Goal: Task Accomplishment & Management: Manage account settings

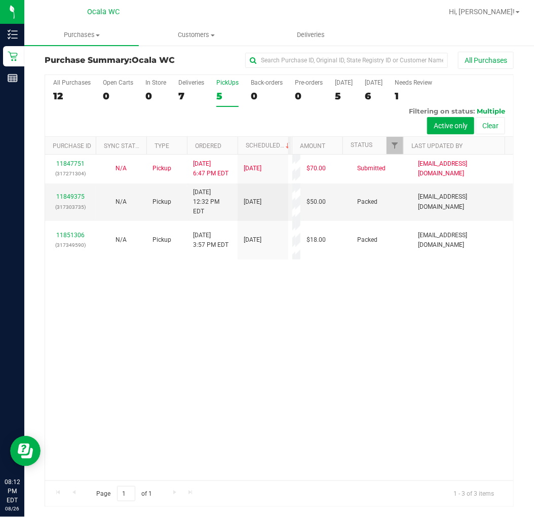
scroll to position [3, 0]
click at [240, 351] on div "11847751 (317271304) N/A Pickup [DATE] 6:47 PM EDT 8/26/2025 $70.00 Submitted […" at bounding box center [279, 318] width 468 height 326
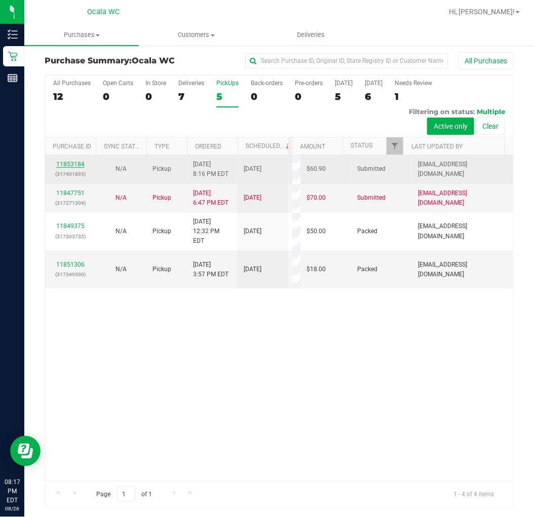
click at [74, 163] on link "11853184" at bounding box center [70, 164] width 28 height 7
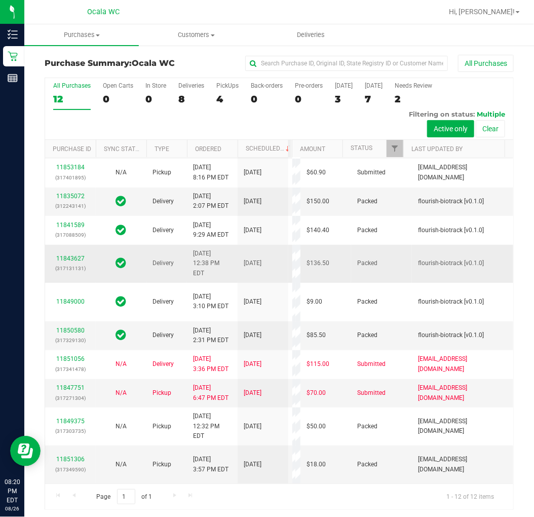
scroll to position [331, 0]
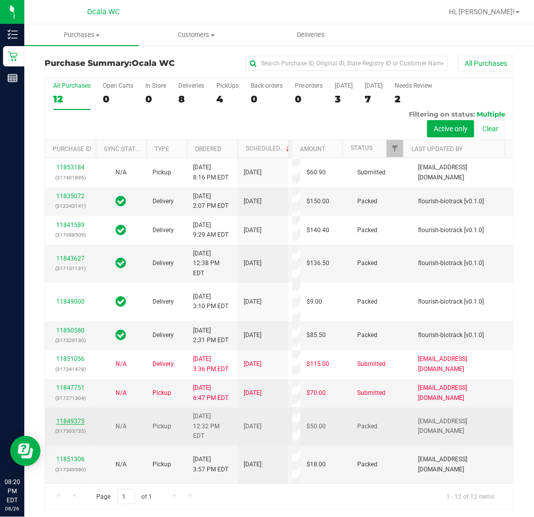
click at [77, 417] on link "11849375" at bounding box center [70, 420] width 28 height 7
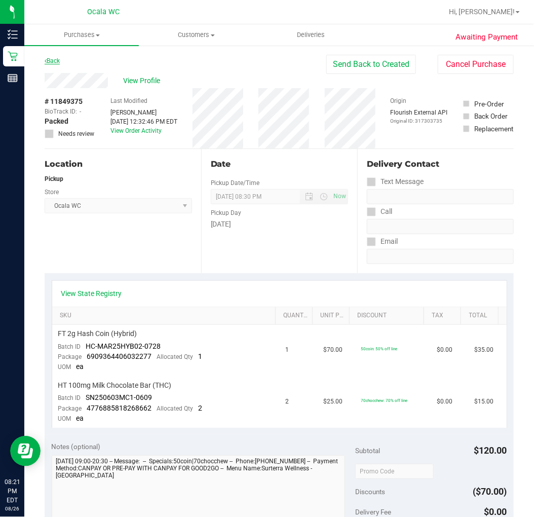
click at [49, 59] on link "Back" at bounding box center [52, 60] width 15 height 7
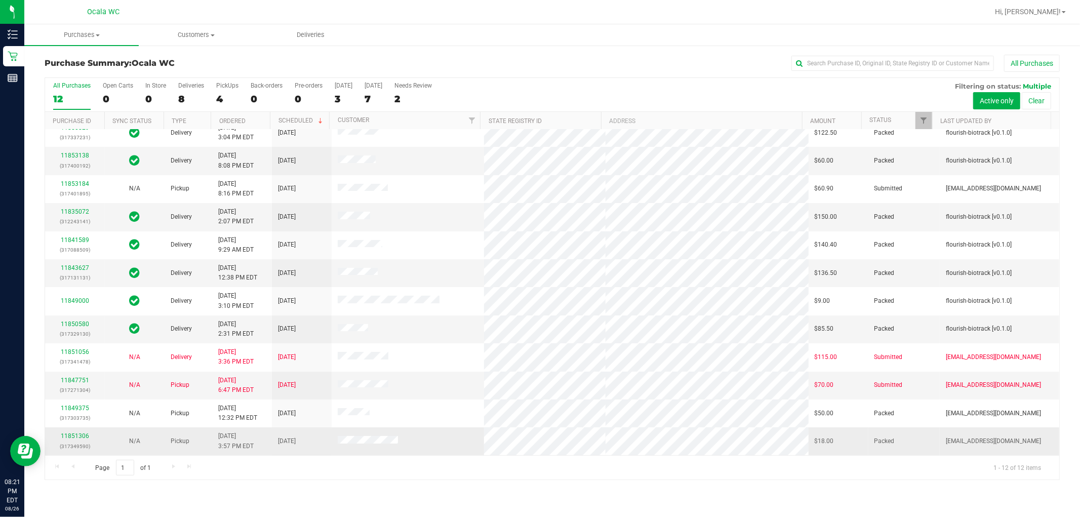
click at [67, 441] on div "11851306 (317349590)" at bounding box center [75, 440] width 48 height 19
click at [67, 439] on link "11851306" at bounding box center [75, 435] width 28 height 7
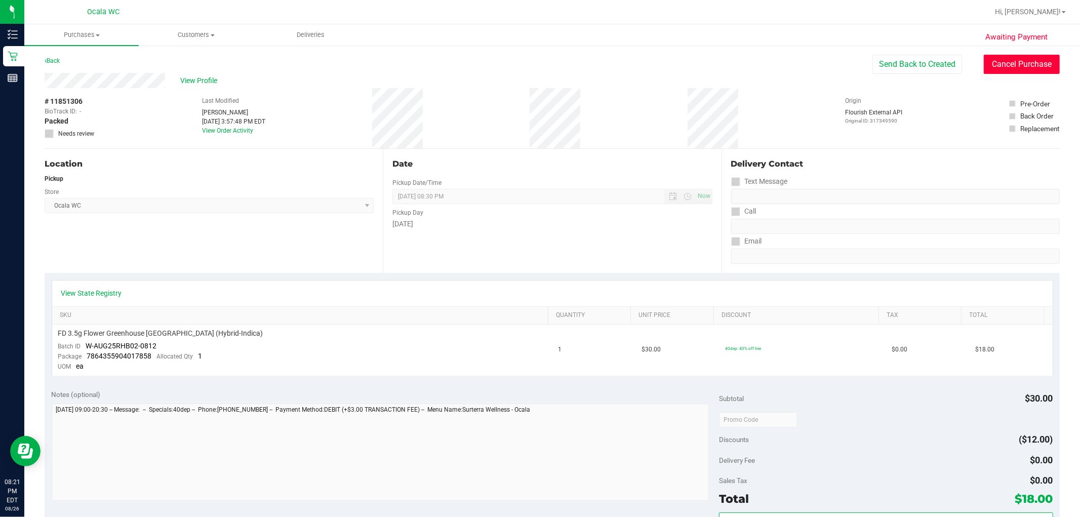
click at [533, 57] on button "Cancel Purchase" at bounding box center [1022, 64] width 76 height 19
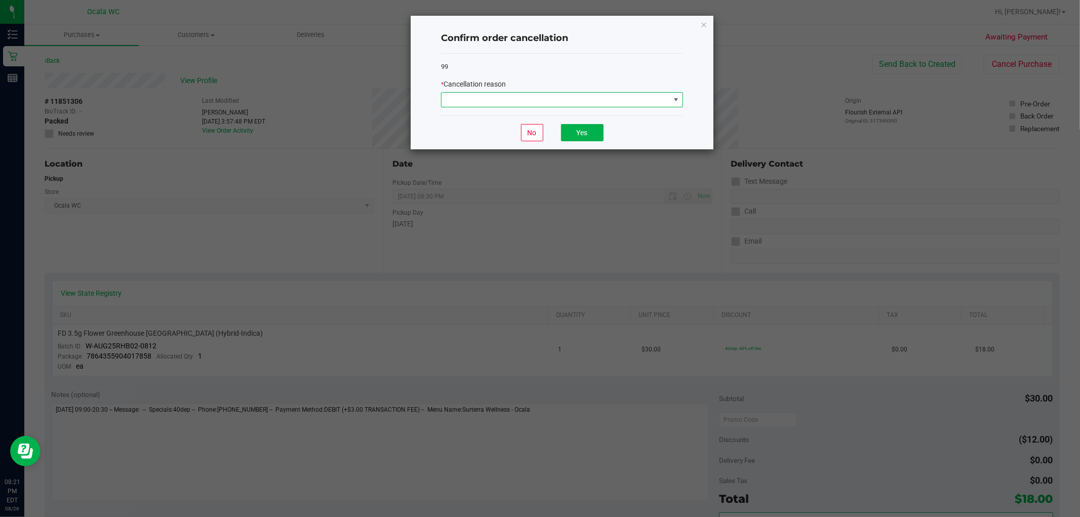
click at [533, 100] on span at bounding box center [556, 100] width 228 height 14
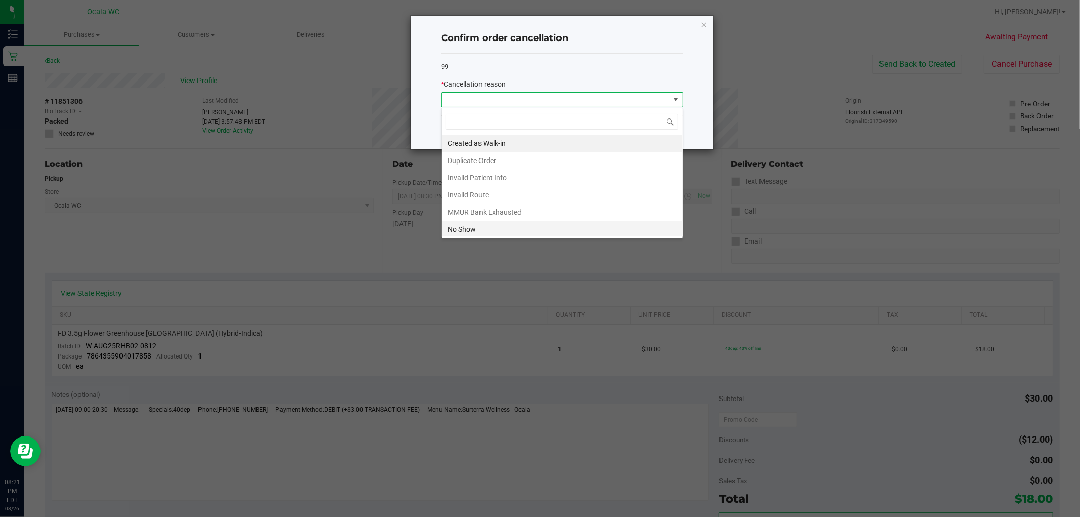
scroll to position [15, 242]
click at [480, 233] on li "No Show" at bounding box center [562, 229] width 241 height 17
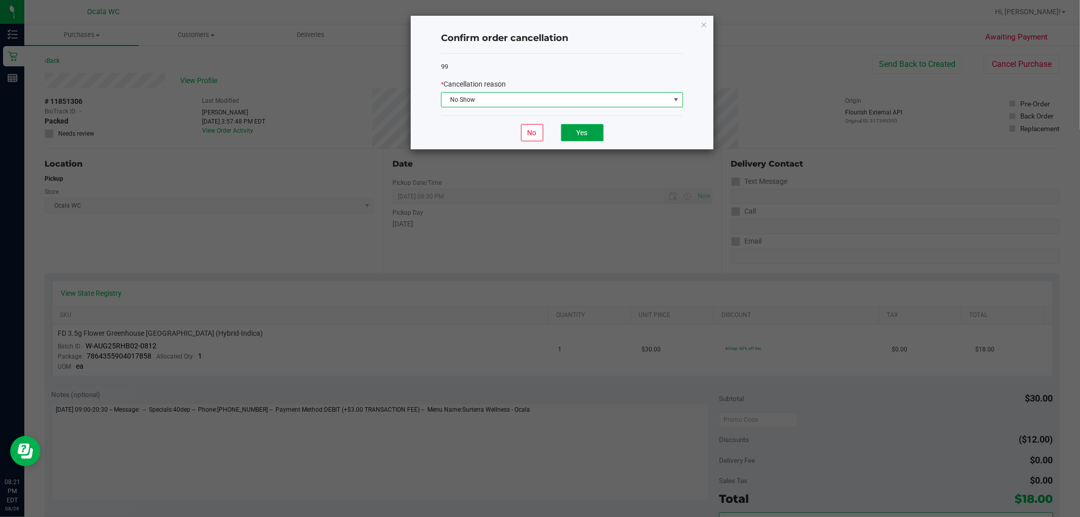
click at [533, 128] on button "Yes" at bounding box center [582, 132] width 43 height 17
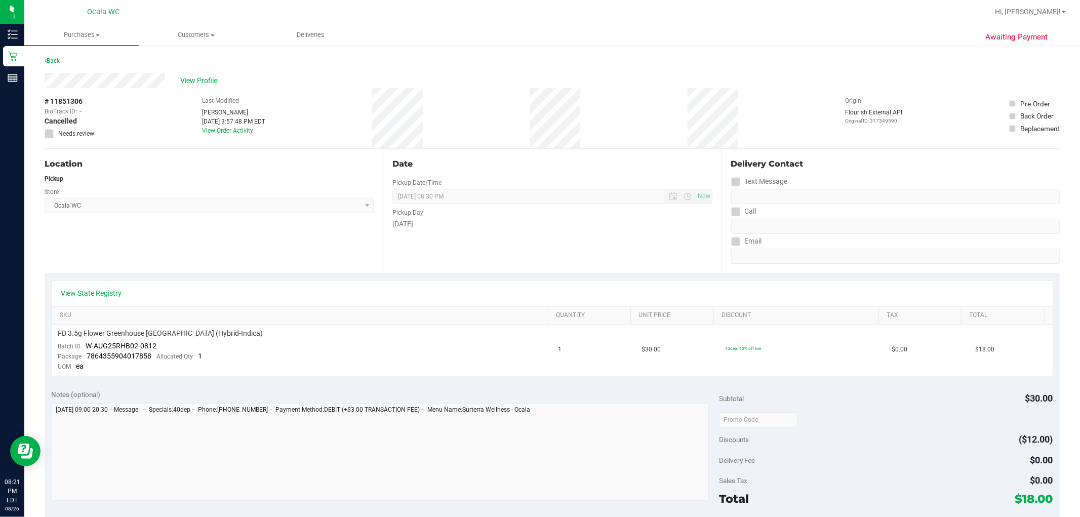
click at [58, 54] on div "Awaiting Payment Back View Profile # 11851306 BioTrack ID: - Cancelled Needs re…" at bounding box center [552, 433] width 1056 height 777
click at [54, 64] on div "Back" at bounding box center [52, 61] width 15 height 12
click at [52, 62] on link "Back" at bounding box center [52, 60] width 15 height 7
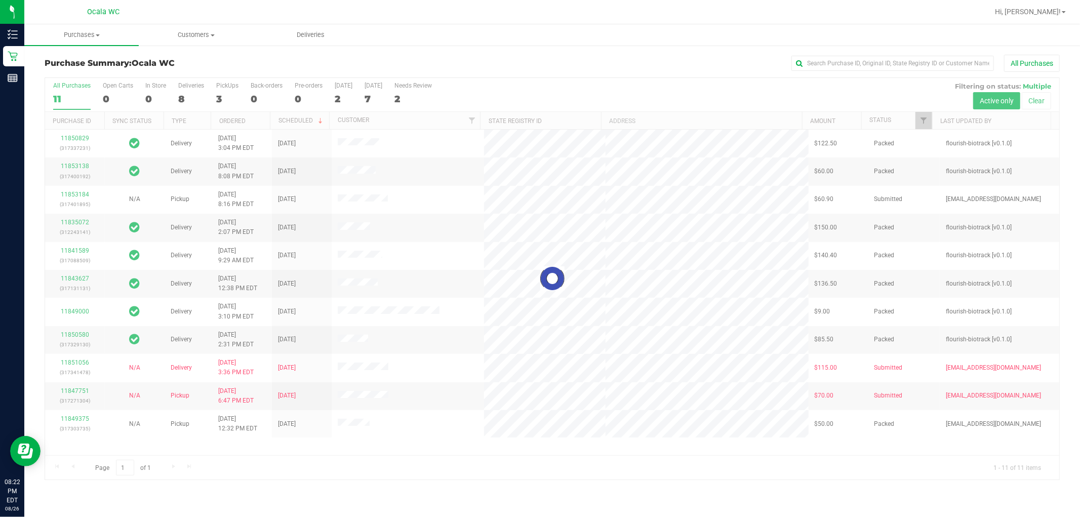
click at [432, 442] on div at bounding box center [552, 279] width 1014 height 402
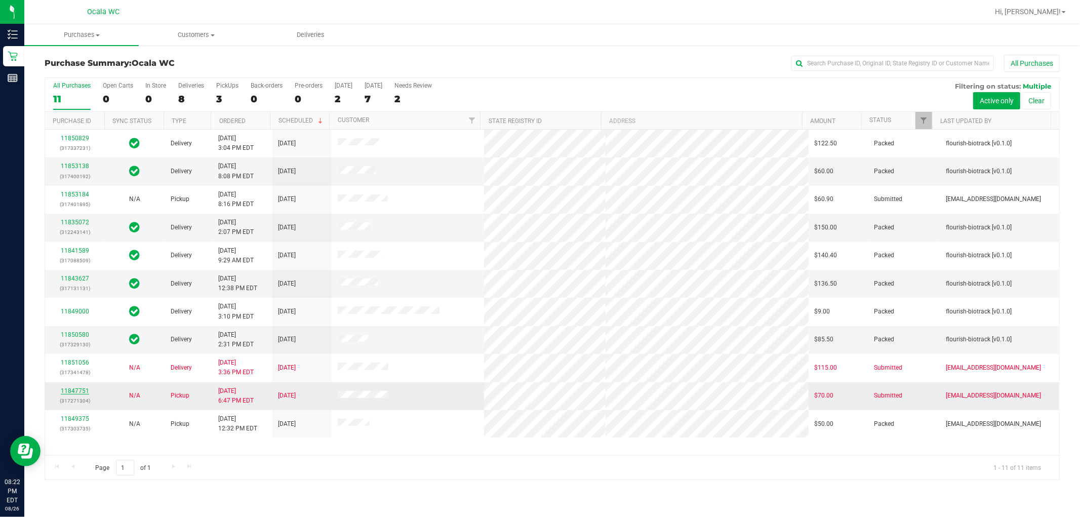
click at [74, 391] on link "11847751" at bounding box center [75, 390] width 28 height 7
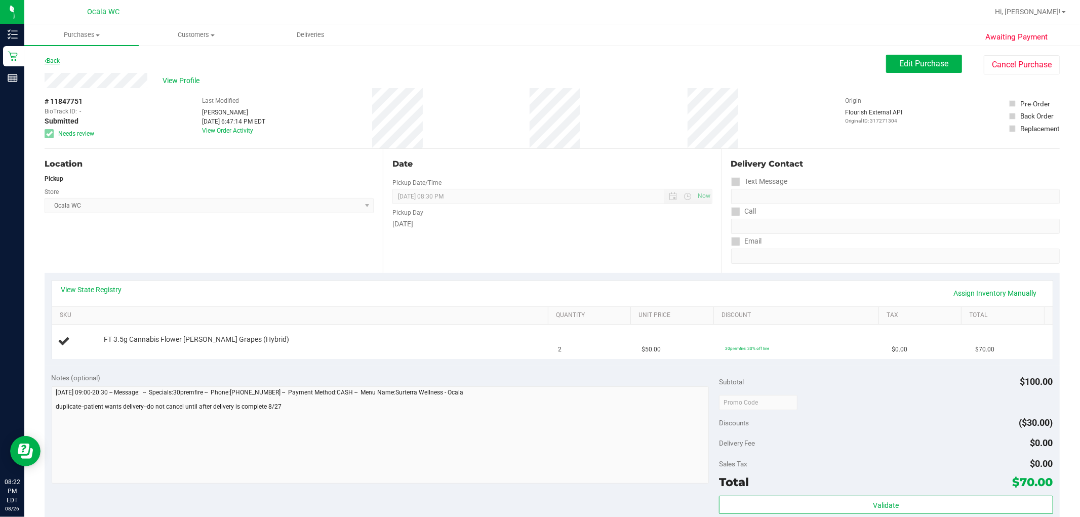
click at [56, 58] on link "Back" at bounding box center [52, 60] width 15 height 7
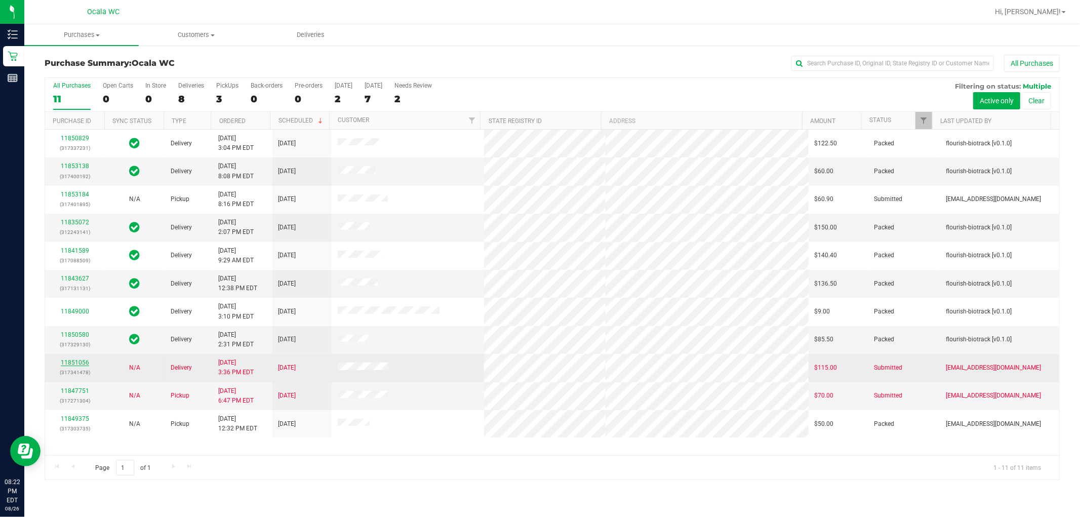
click at [68, 365] on link "11851056" at bounding box center [75, 362] width 28 height 7
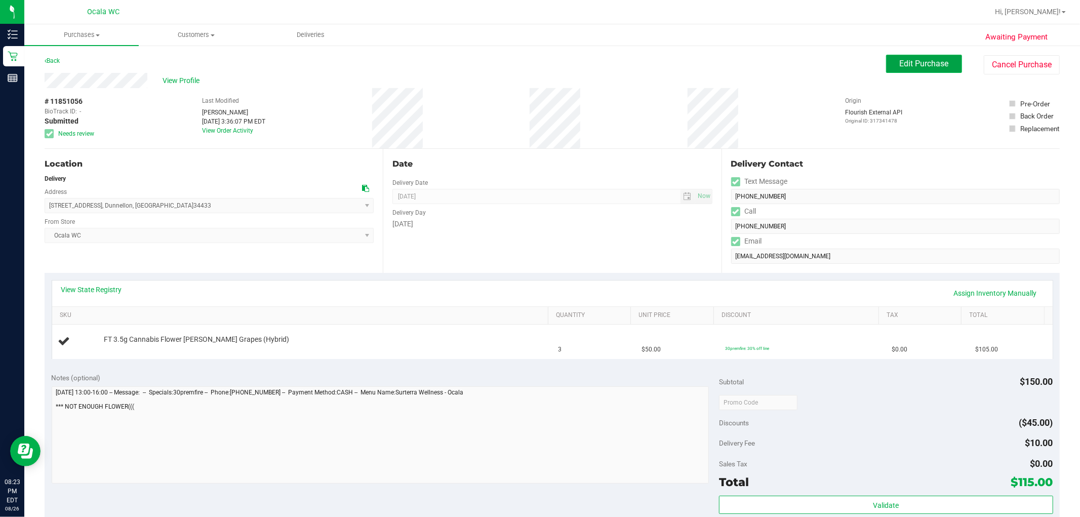
click at [533, 59] on span "Edit Purchase" at bounding box center [924, 64] width 49 height 10
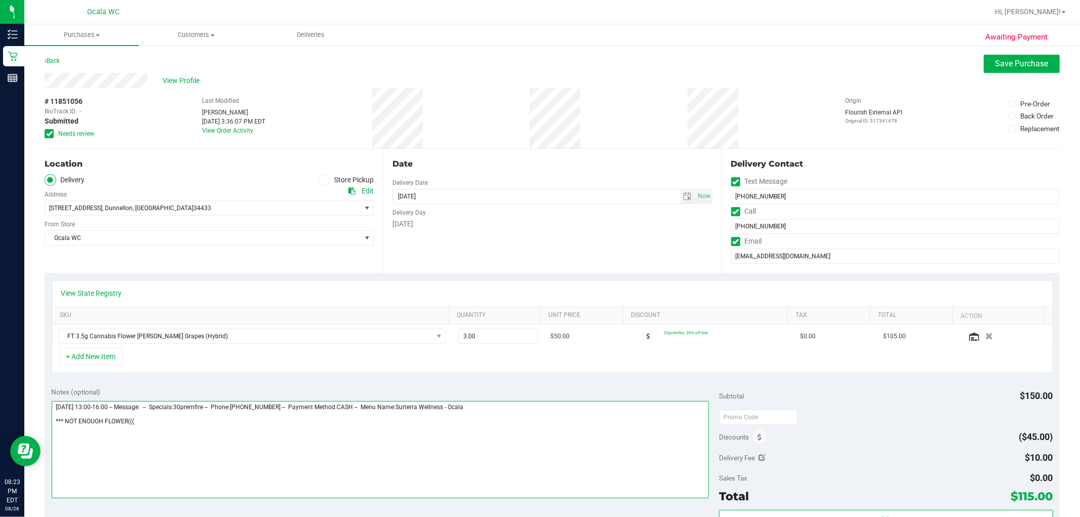
click at [350, 412] on textarea at bounding box center [381, 449] width 658 height 97
click at [337, 421] on textarea at bounding box center [381, 449] width 658 height 97
drag, startPoint x: 229, startPoint y: 418, endPoint x: 243, endPoint y: 418, distance: 14.2
click at [230, 418] on textarea at bounding box center [381, 449] width 658 height 97
type textarea "**********"
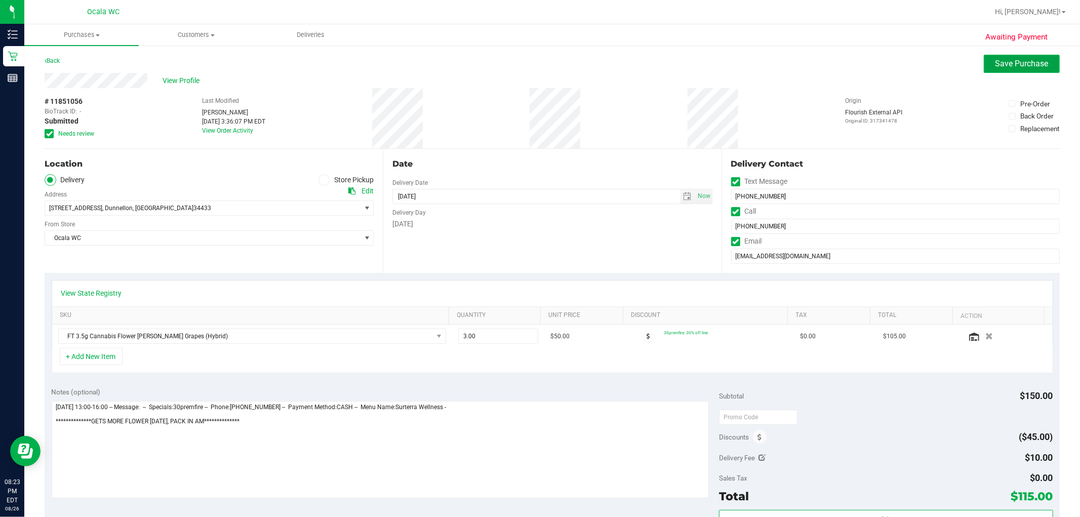
click at [533, 61] on span "Save Purchase" at bounding box center [1022, 64] width 53 height 10
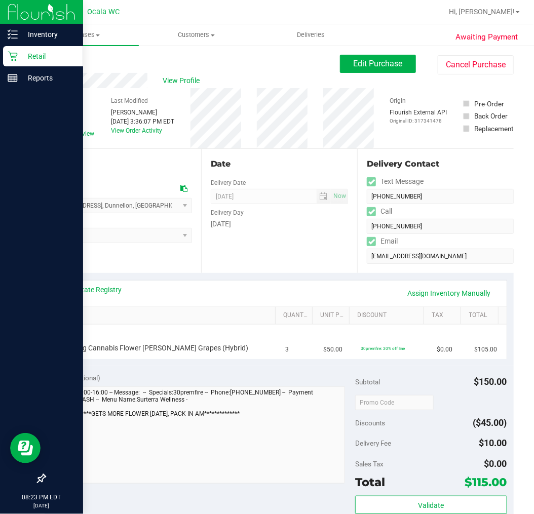
click at [29, 57] on p "Retail" at bounding box center [48, 56] width 61 height 12
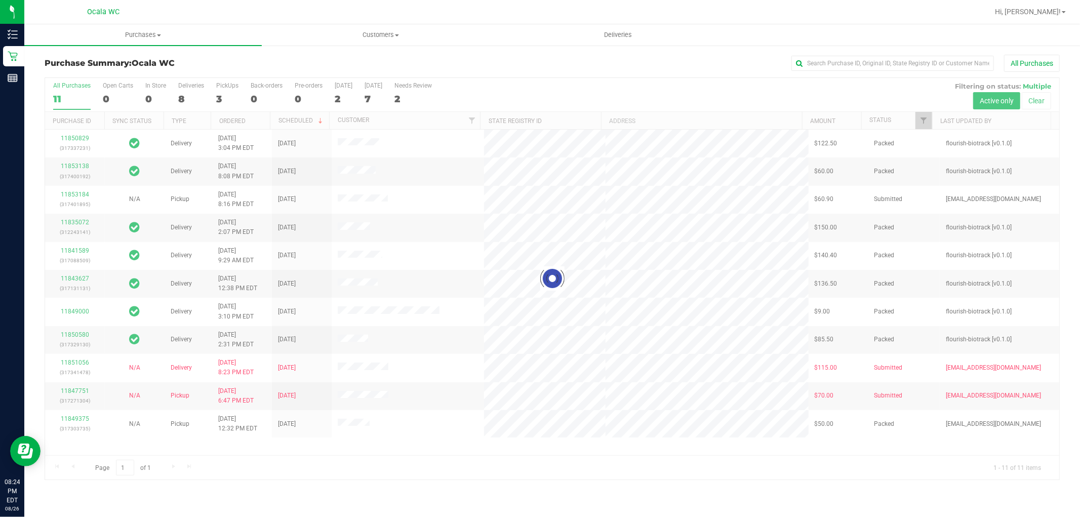
click at [178, 82] on div at bounding box center [552, 279] width 1014 height 402
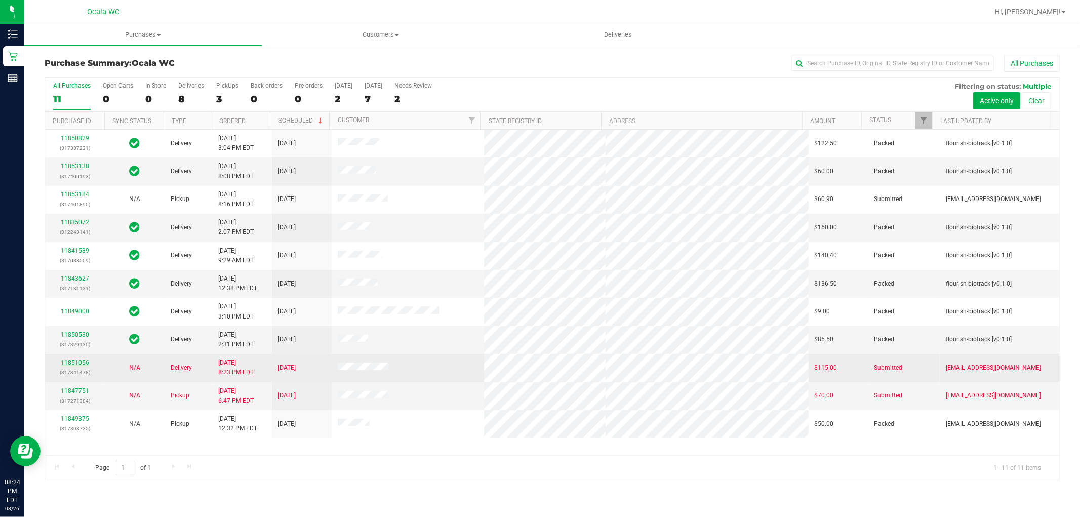
click at [83, 363] on link "11851056" at bounding box center [75, 362] width 28 height 7
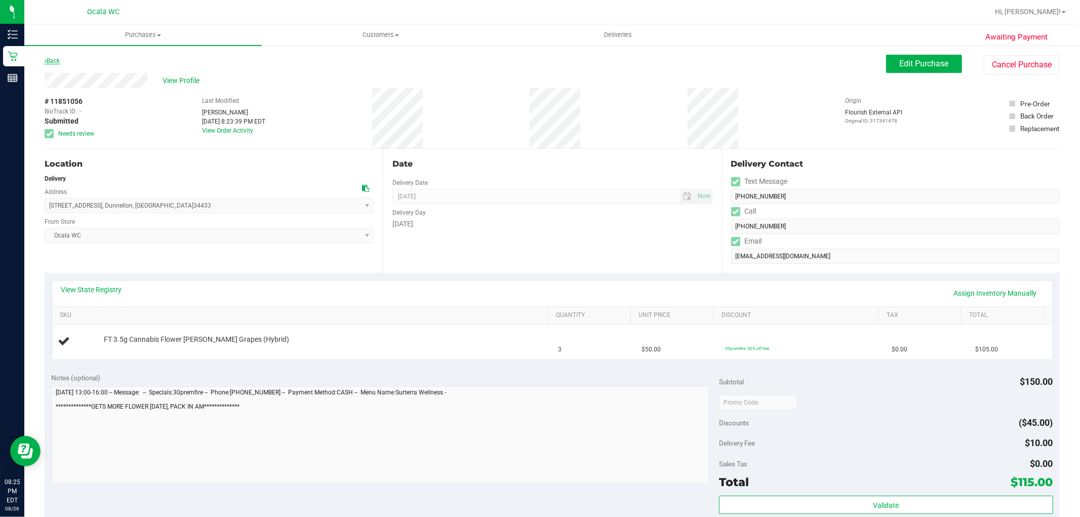
click at [53, 59] on link "Back" at bounding box center [52, 60] width 15 height 7
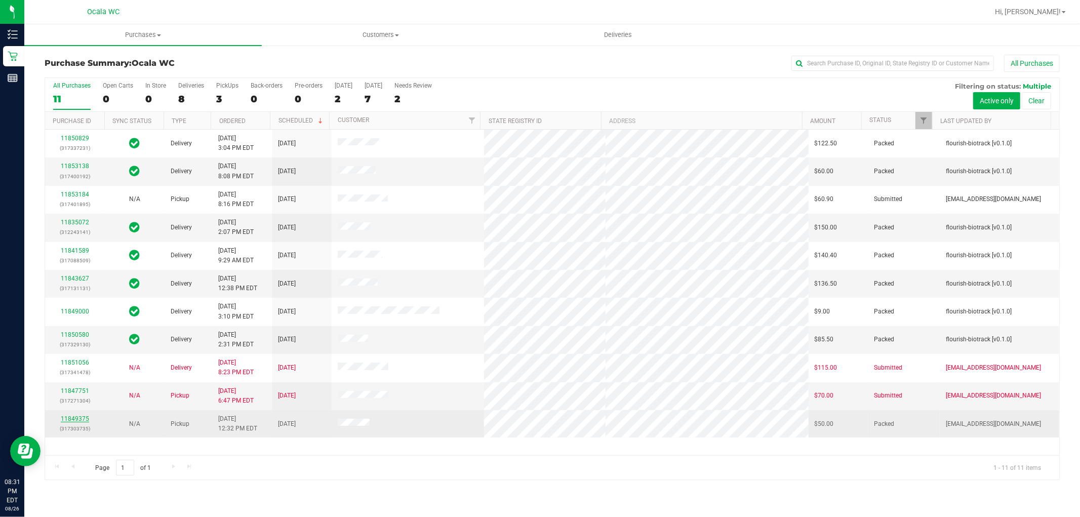
click at [76, 419] on link "11849375" at bounding box center [75, 418] width 28 height 7
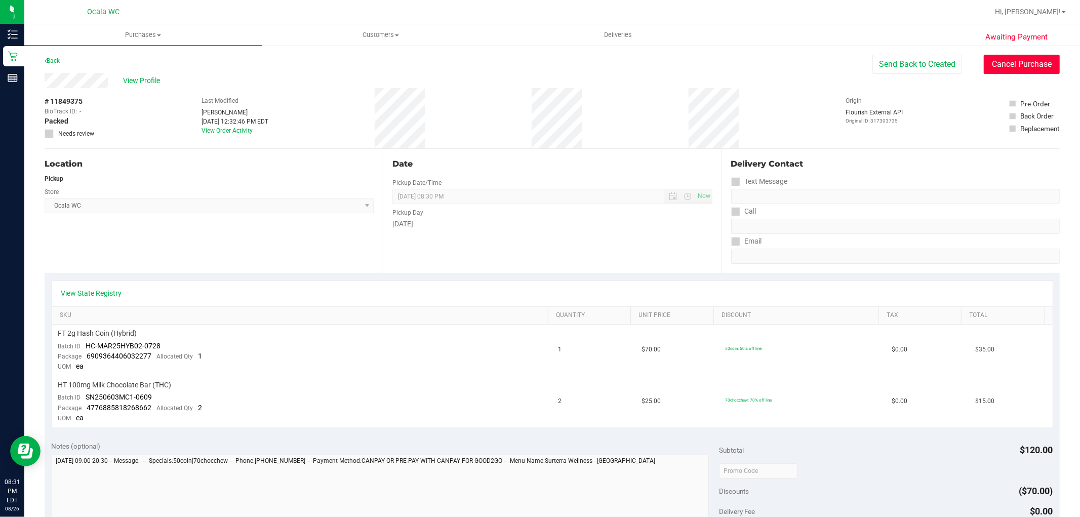
click at [990, 72] on button "Cancel Purchase" at bounding box center [1022, 64] width 76 height 19
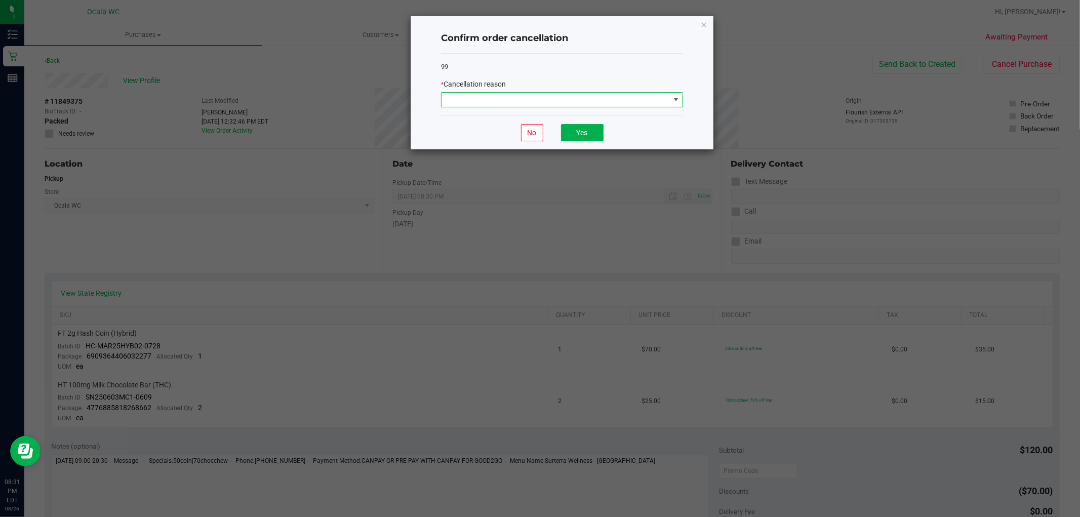
drag, startPoint x: 576, startPoint y: 97, endPoint x: 570, endPoint y: 101, distance: 6.9
click at [574, 99] on span at bounding box center [556, 100] width 228 height 14
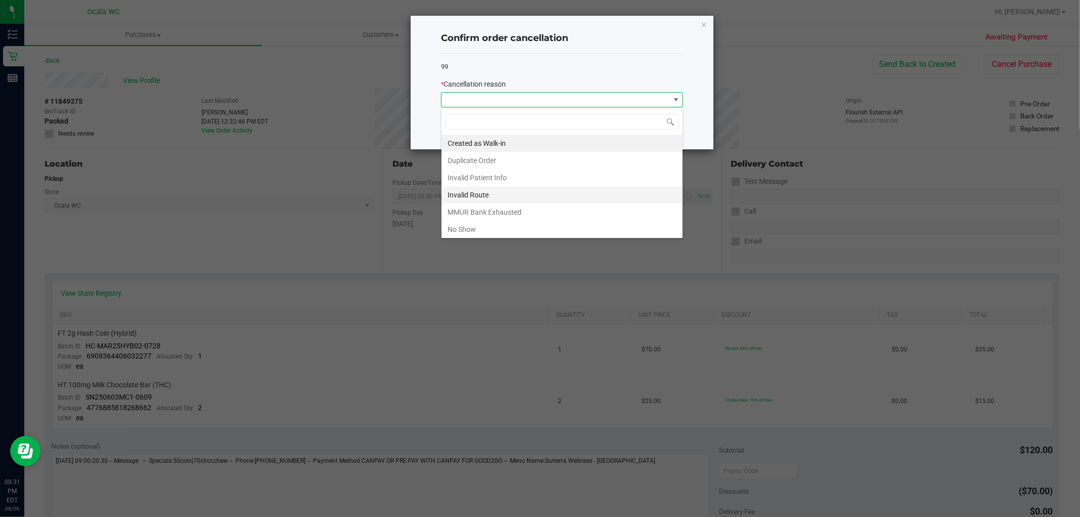
scroll to position [15, 242]
click at [489, 235] on li "No Show" at bounding box center [562, 229] width 241 height 17
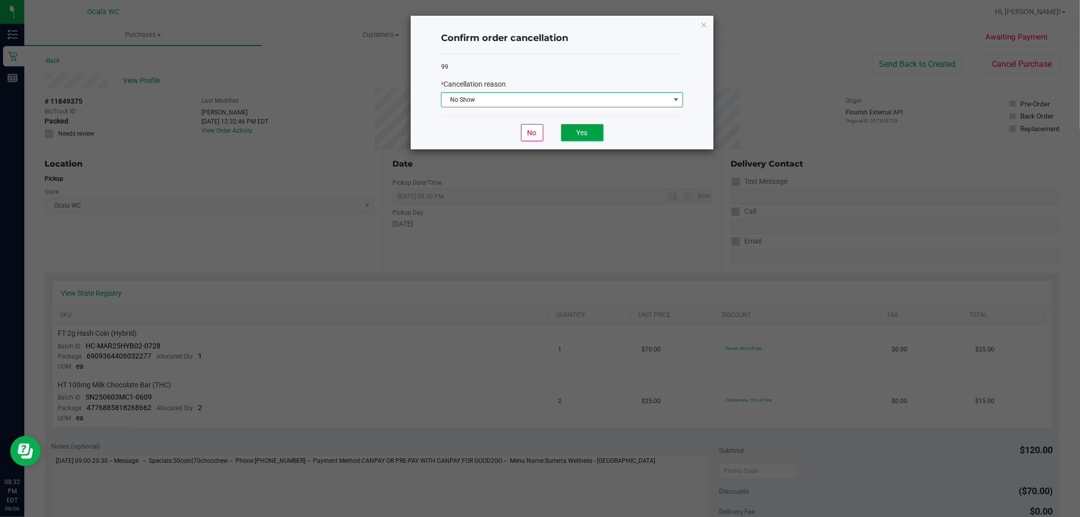
click at [584, 133] on button "Yes" at bounding box center [582, 132] width 43 height 17
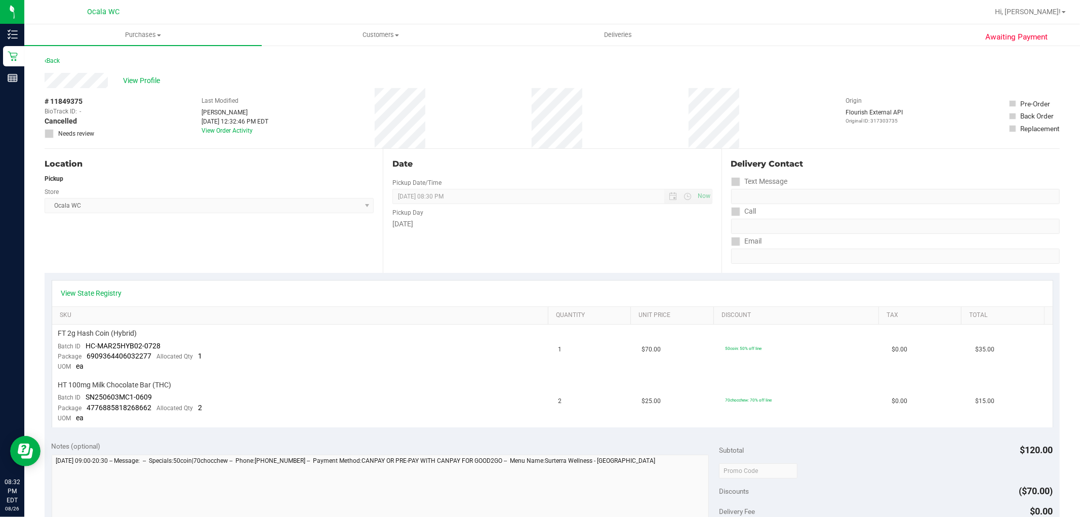
click at [60, 53] on div "Awaiting Payment Back View Profile # 11849375 BioTrack ID: - Cancelled Needs re…" at bounding box center [552, 459] width 1056 height 828
click at [58, 62] on link "Back" at bounding box center [52, 60] width 15 height 7
